Goal: Complete application form

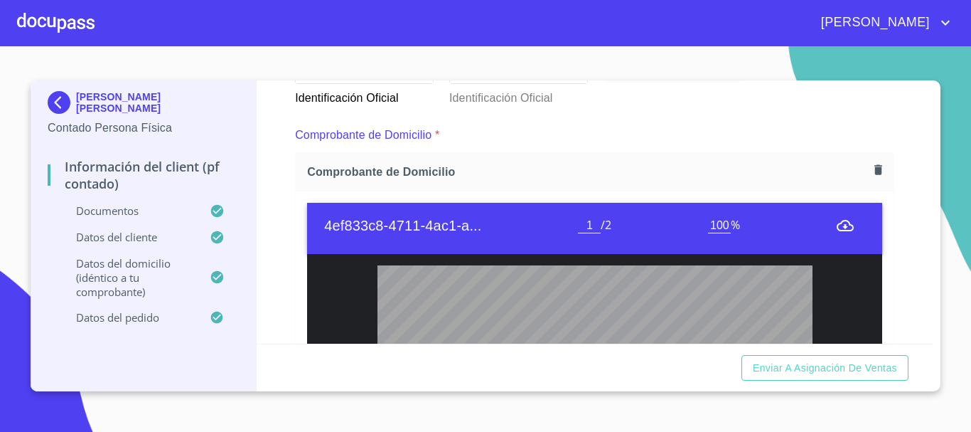
scroll to position [915, 0]
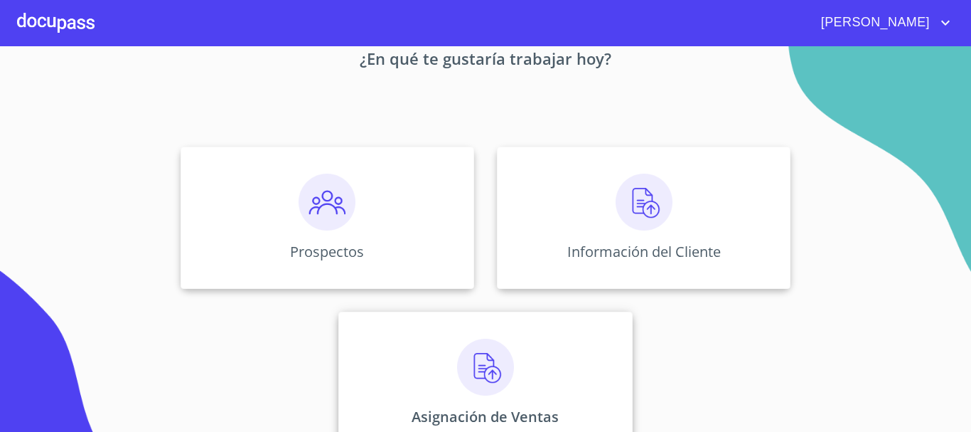
scroll to position [118, 0]
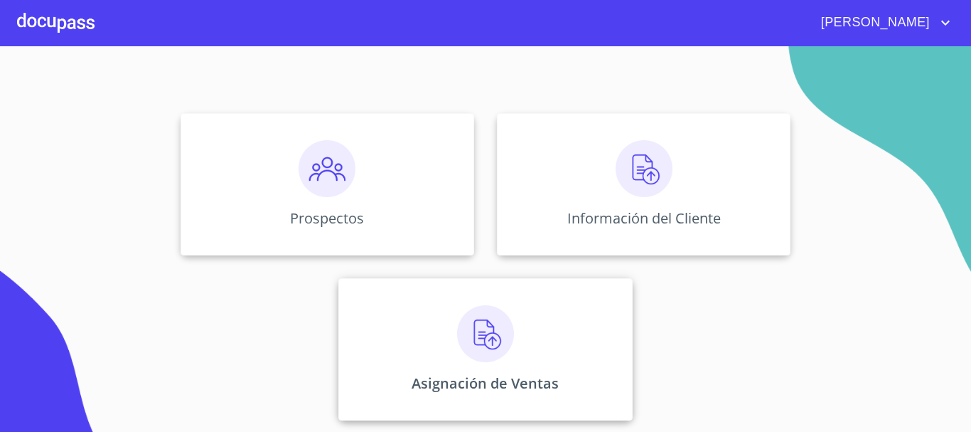
click at [482, 351] on img at bounding box center [485, 333] width 57 height 57
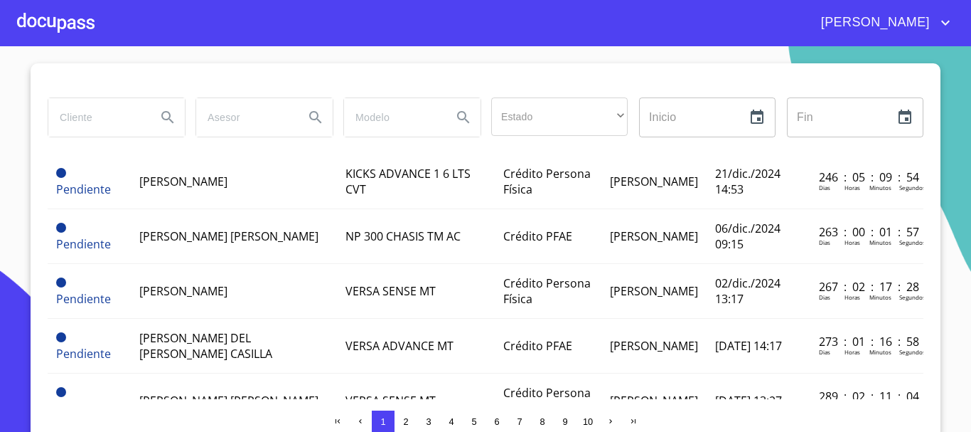
scroll to position [711, 0]
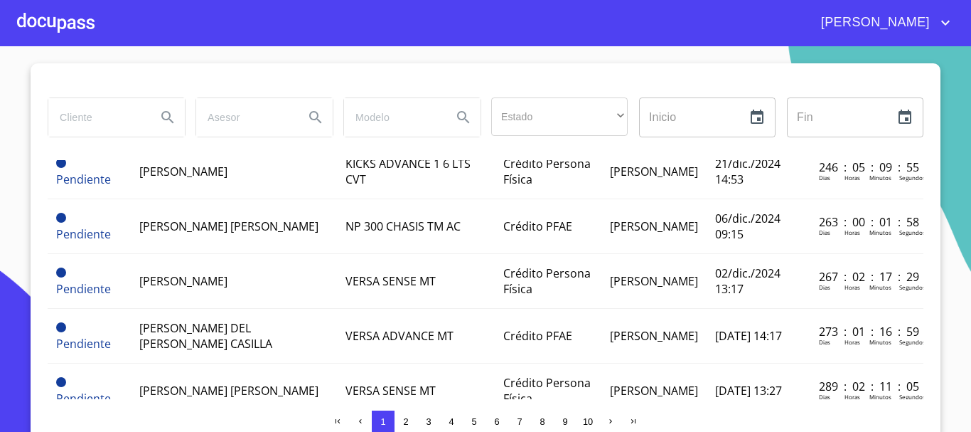
click at [106, 119] on input "search" at bounding box center [96, 117] width 97 height 38
type input "[PERSON_NAME]"
click at [160, 121] on icon "Search" at bounding box center [167, 117] width 17 height 17
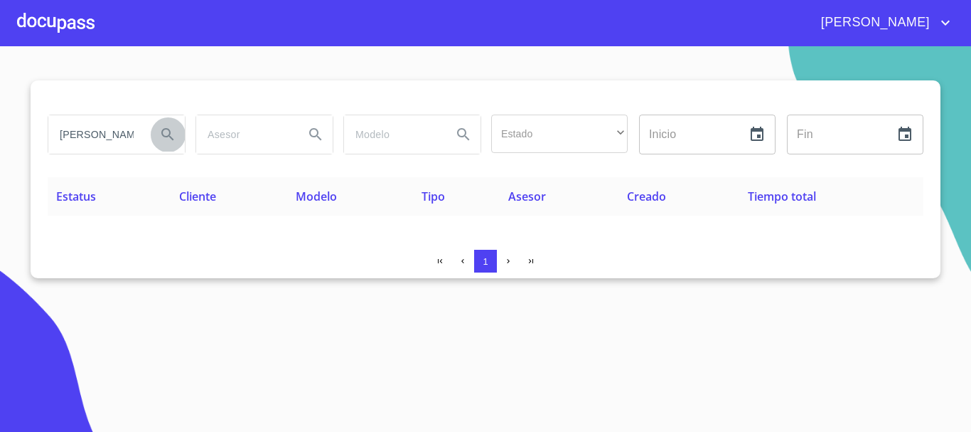
click at [168, 135] on icon "Search" at bounding box center [167, 134] width 17 height 17
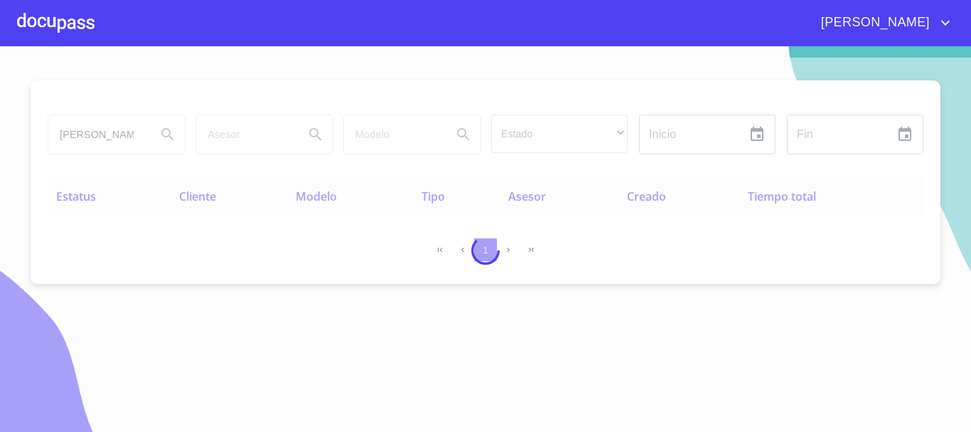
click at [60, 21] on div at bounding box center [56, 23] width 78 height 46
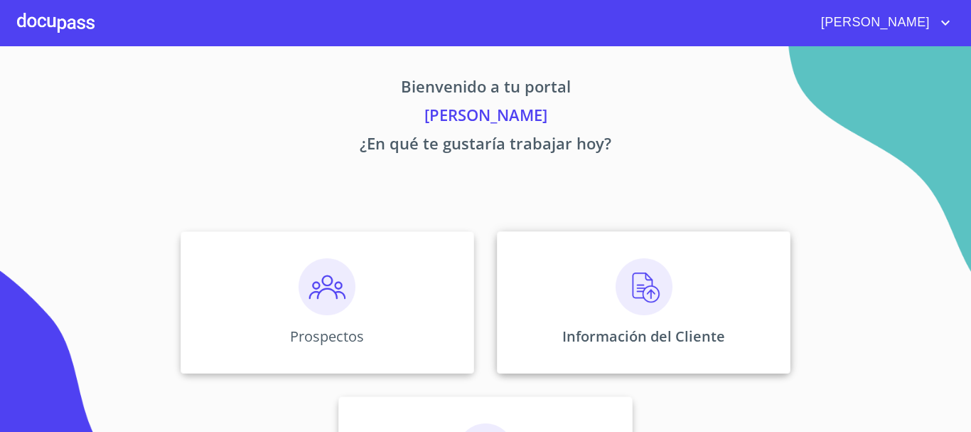
click at [654, 302] on img at bounding box center [644, 286] width 57 height 57
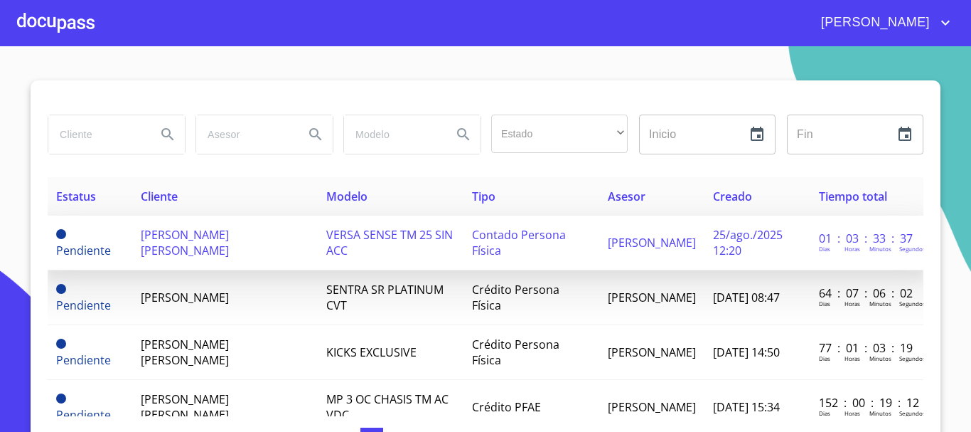
click at [417, 236] on span "VERSA SENSE TM 25 SIN ACC" at bounding box center [389, 242] width 127 height 31
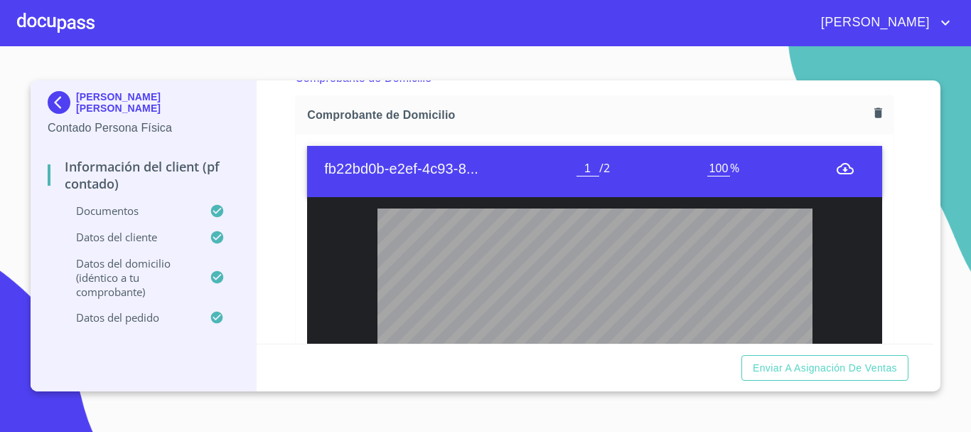
scroll to position [792, 0]
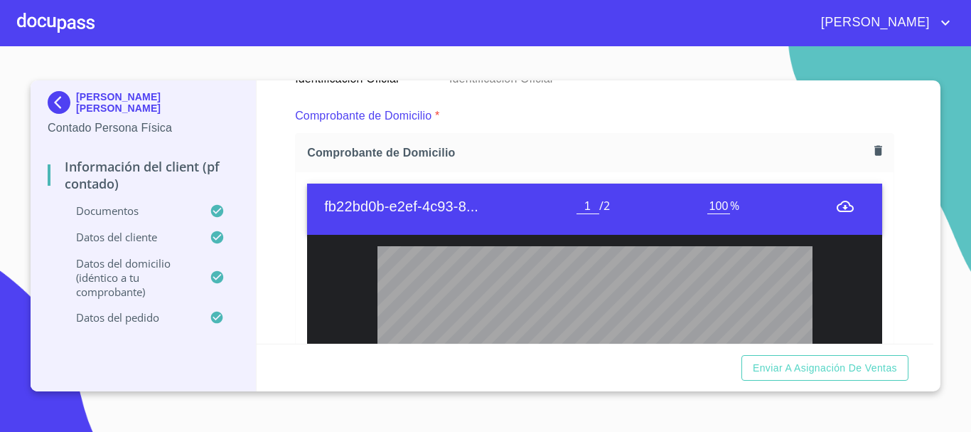
click at [872, 144] on icon "button" at bounding box center [879, 151] width 14 height 14
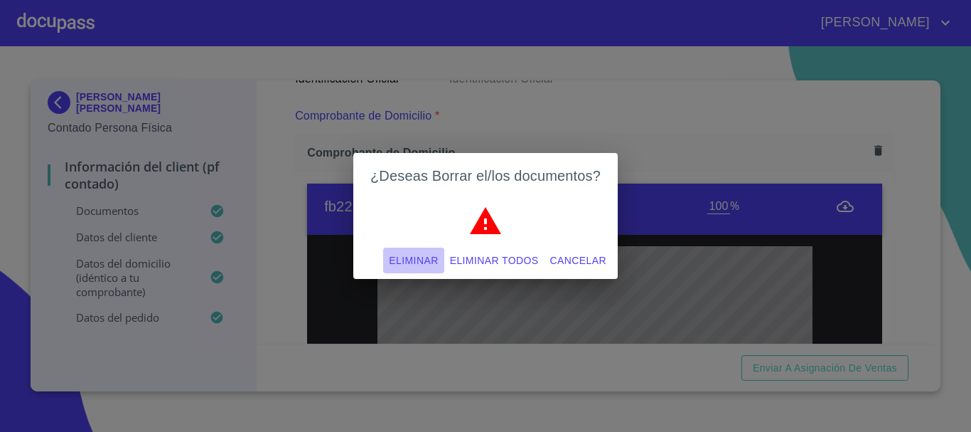
click at [409, 260] on span "Eliminar" at bounding box center [413, 261] width 49 height 18
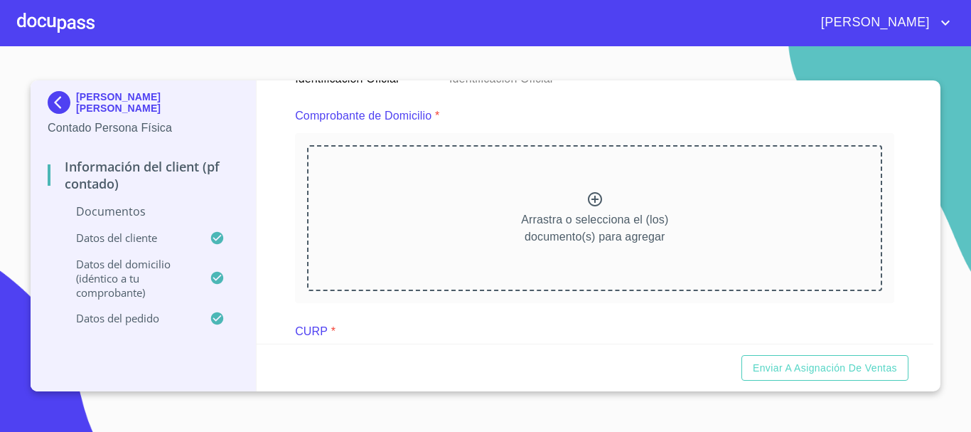
click at [587, 200] on icon at bounding box center [595, 199] width 17 height 17
click at [588, 200] on icon at bounding box center [595, 199] width 14 height 14
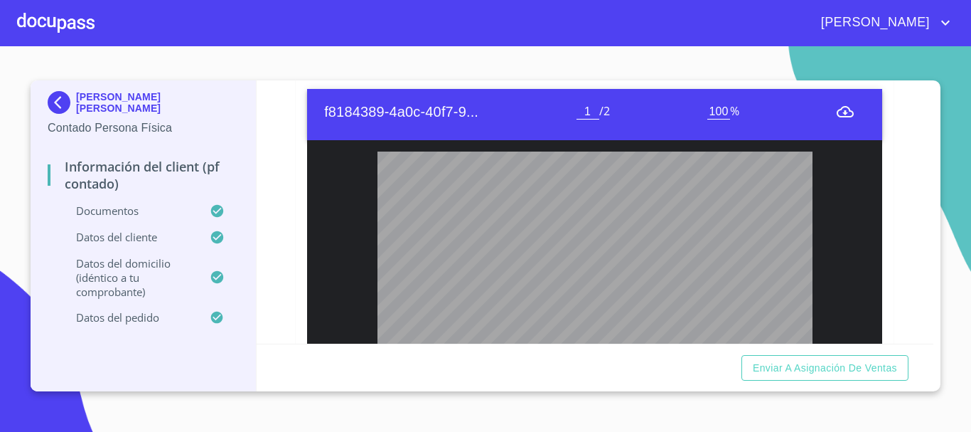
click at [933, 336] on div "Información del Client (PF contado) Documentos Documento de identificación.   *…" at bounding box center [596, 211] width 678 height 263
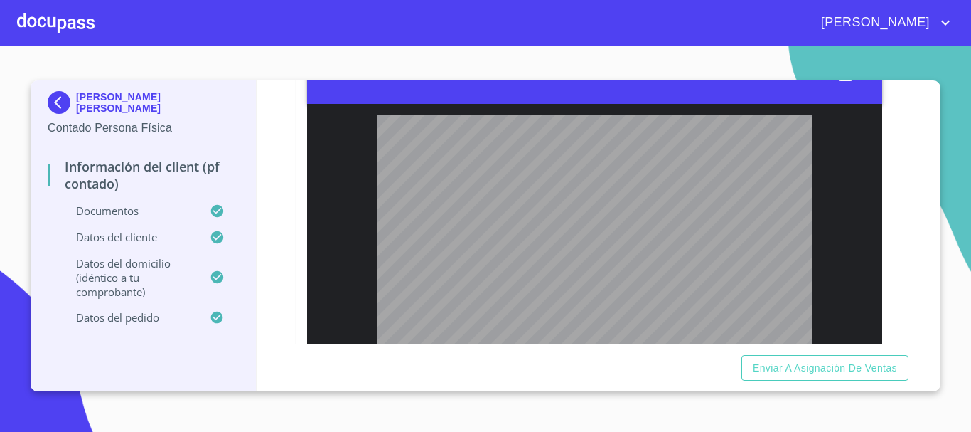
click at [933, 336] on div "Información del Client (PF contado) Documentos Documento de identificación.   *…" at bounding box center [596, 211] width 678 height 263
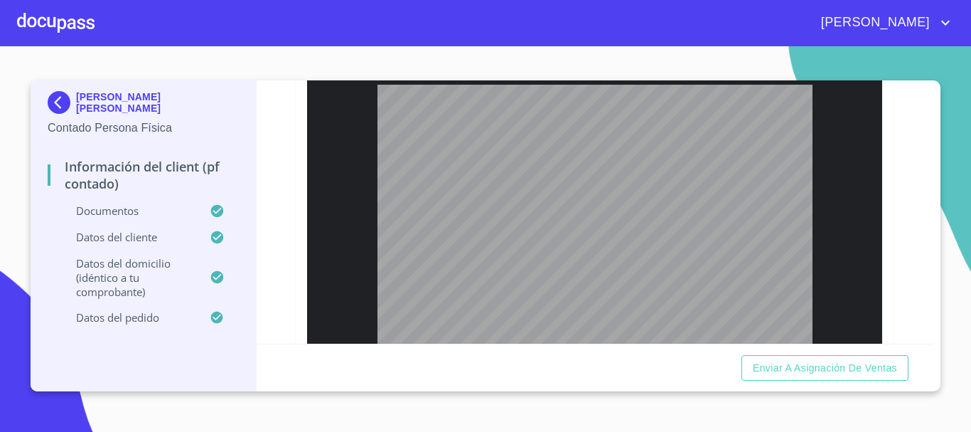
click at [933, 336] on div "Información del Client (PF contado) Documentos Documento de identificación.   *…" at bounding box center [596, 211] width 678 height 263
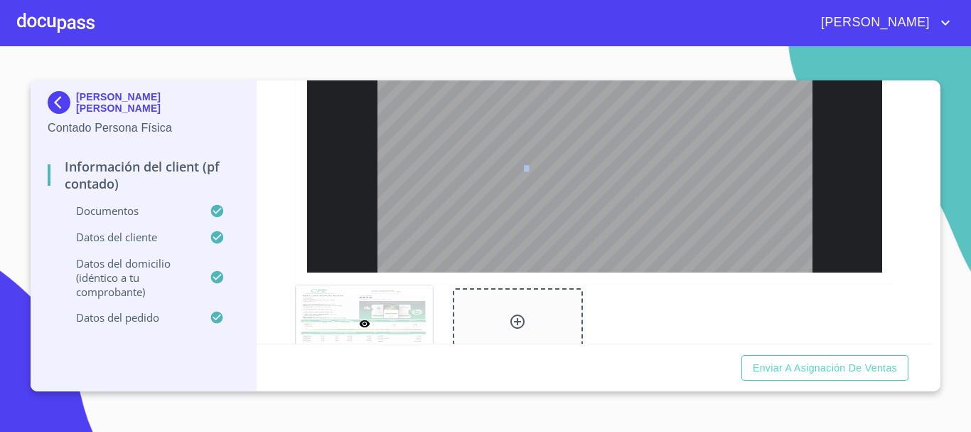
click at [933, 336] on div "Información del Client (PF contado) Documentos Documento de identificación.   *…" at bounding box center [596, 211] width 678 height 263
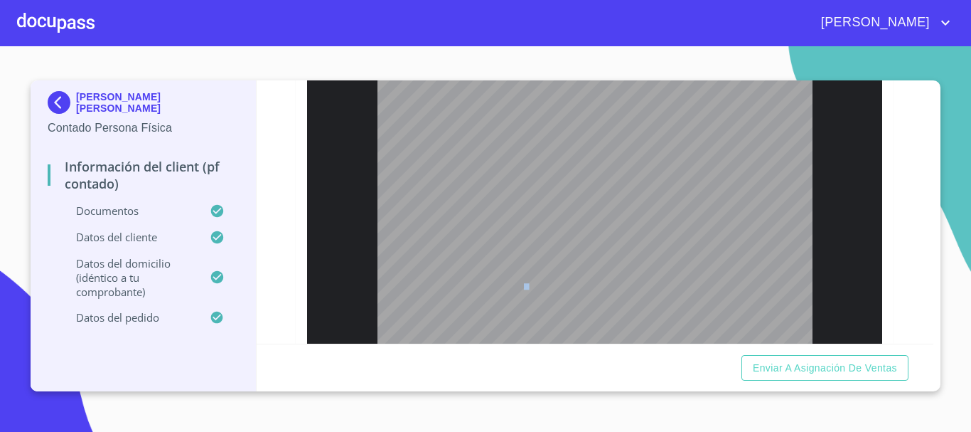
scroll to position [939, 0]
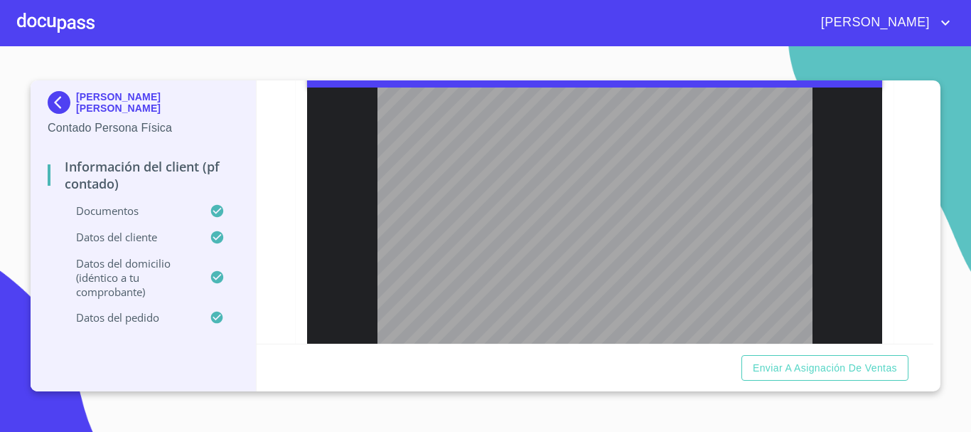
type input "2"
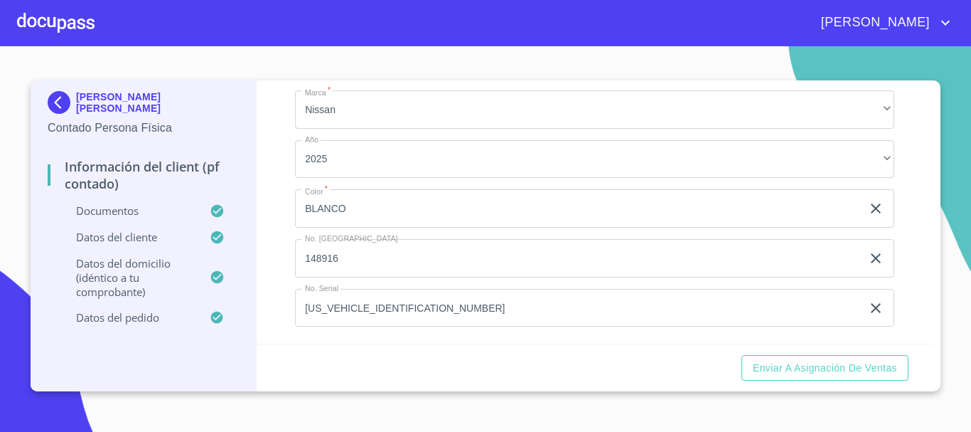
scroll to position [4016, 0]
click at [838, 366] on span "Enviar a Asignación de Ventas" at bounding box center [825, 368] width 144 height 18
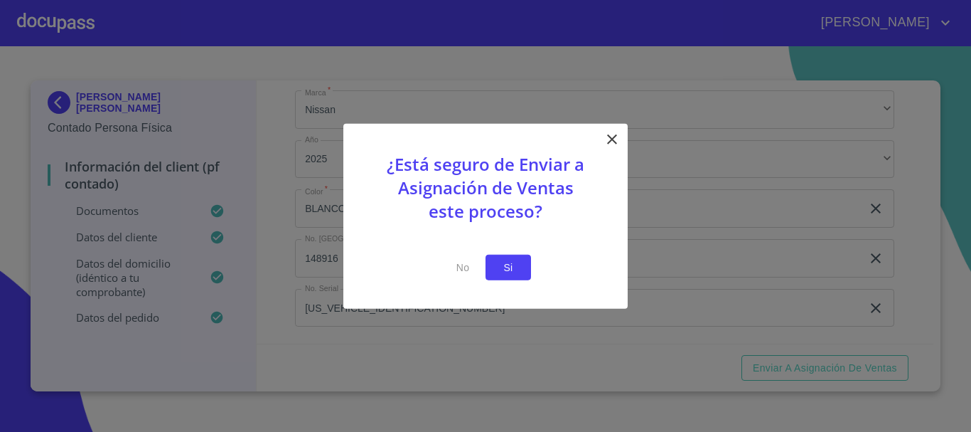
click at [505, 263] on span "Si" at bounding box center [508, 267] width 23 height 18
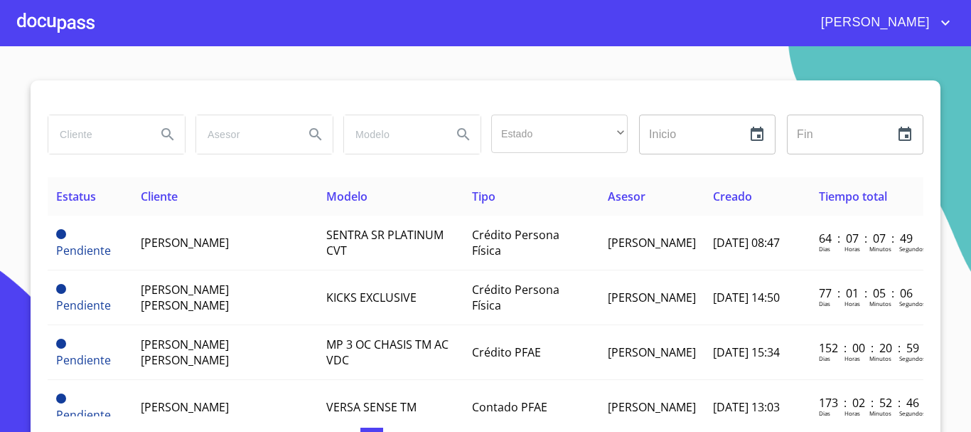
click at [68, 18] on div at bounding box center [56, 23] width 78 height 46
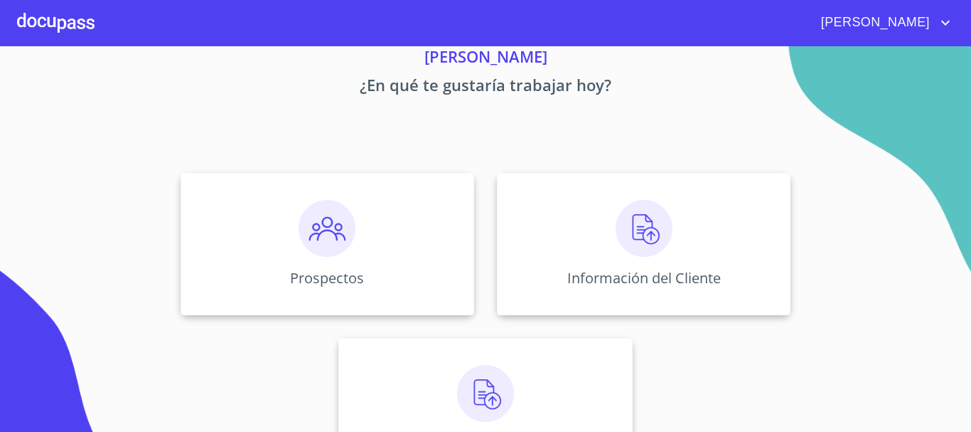
scroll to position [118, 0]
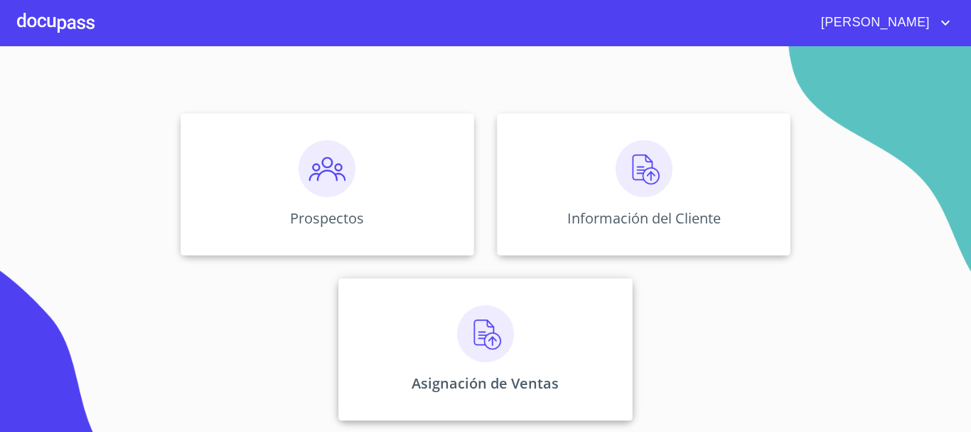
click at [467, 343] on img at bounding box center [485, 333] width 57 height 57
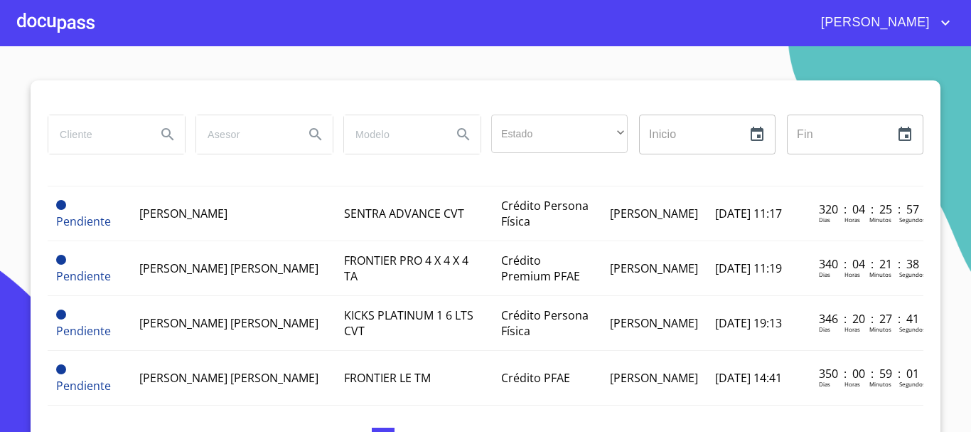
scroll to position [1202, 0]
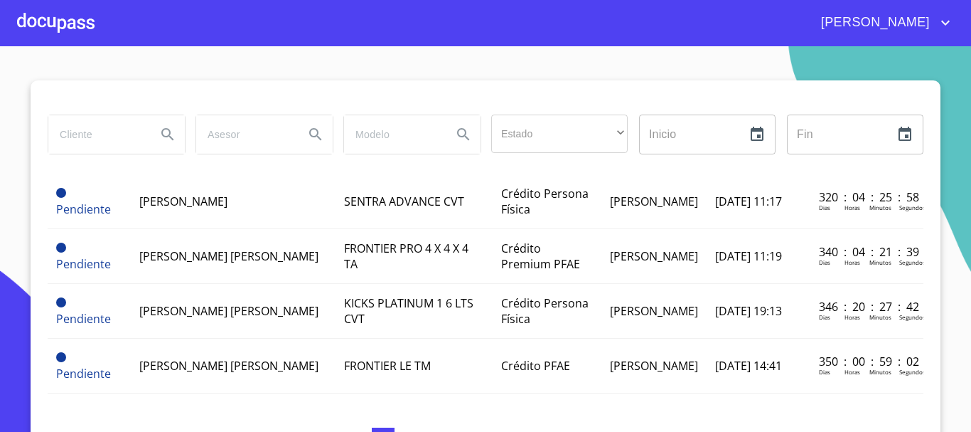
click at [98, 138] on input "search" at bounding box center [96, 134] width 97 height 38
type input "[PERSON_NAME]"
click at [171, 134] on icon "Search" at bounding box center [167, 134] width 17 height 17
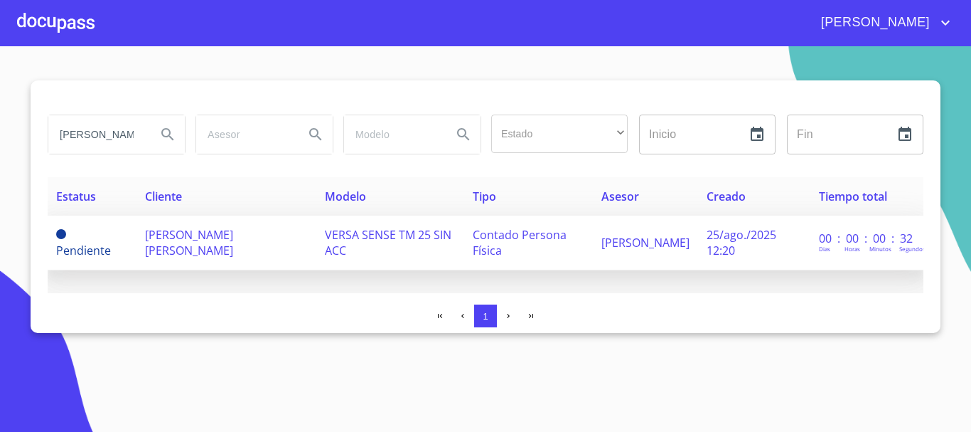
click at [418, 239] on span "VERSA SENSE TM 25 SIN ACC" at bounding box center [388, 242] width 127 height 31
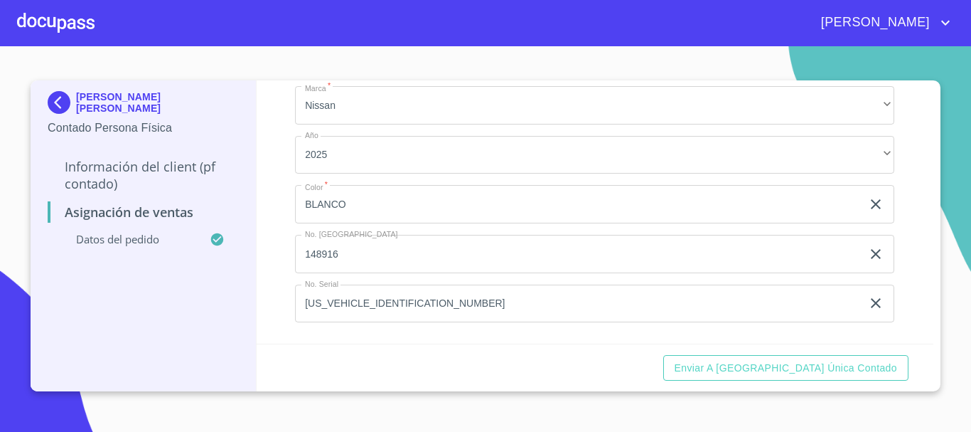
scroll to position [119, 0]
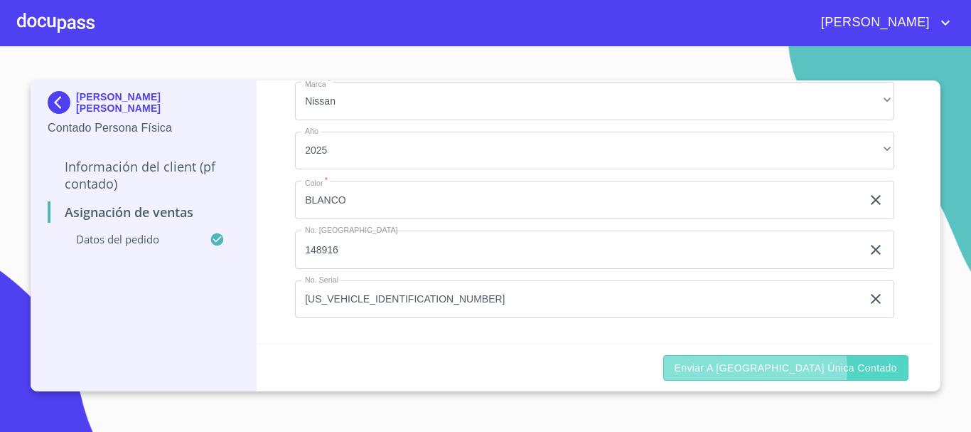
click at [814, 369] on span "Enviar a [GEOGRAPHIC_DATA] única contado" at bounding box center [786, 368] width 223 height 18
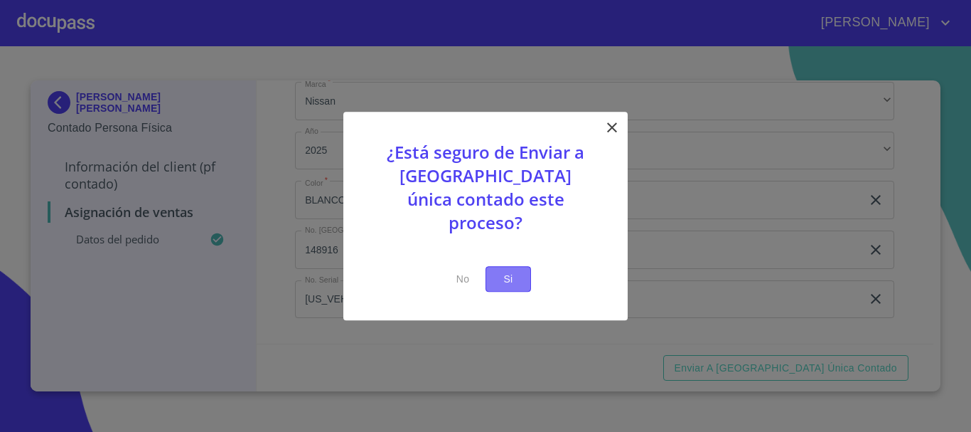
click at [516, 270] on span "Si" at bounding box center [508, 279] width 23 height 18
